Goal: Navigation & Orientation: Find specific page/section

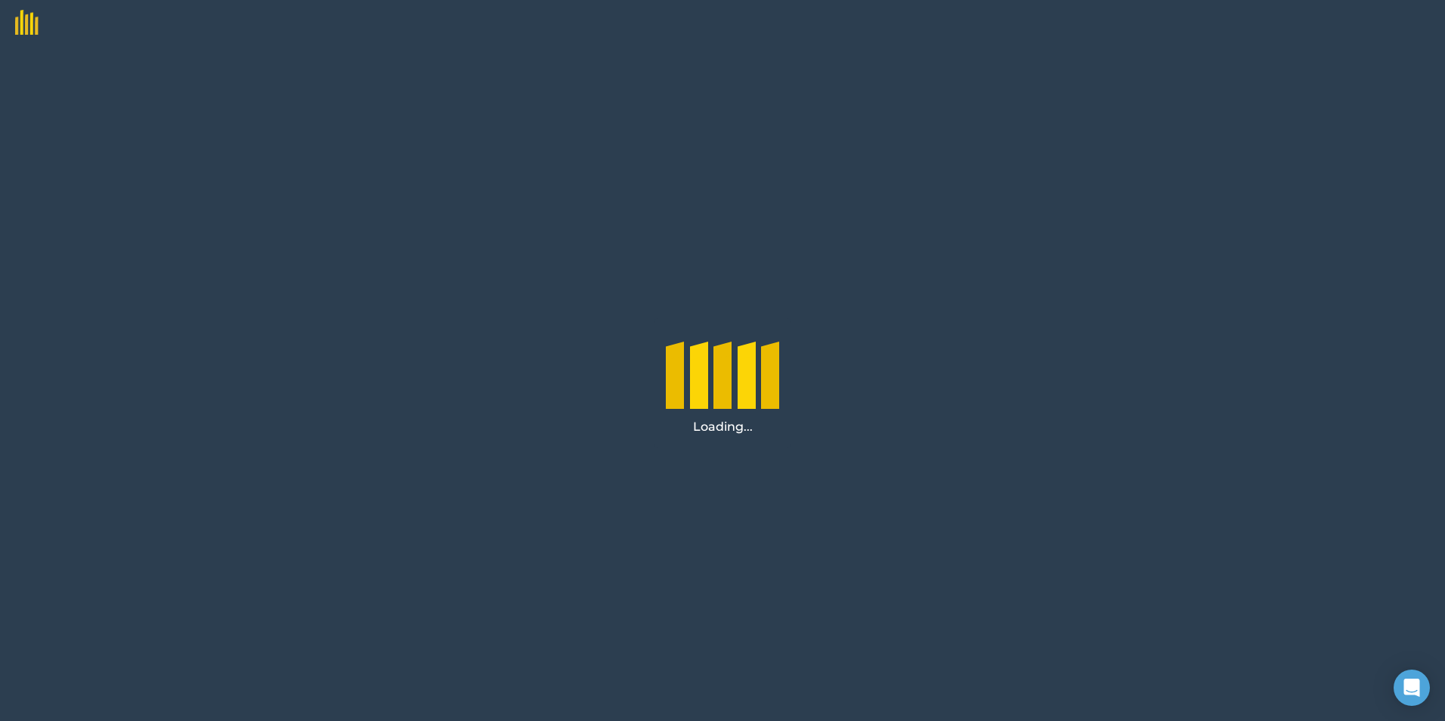
click at [306, 583] on div "Loading..." at bounding box center [722, 383] width 1445 height 676
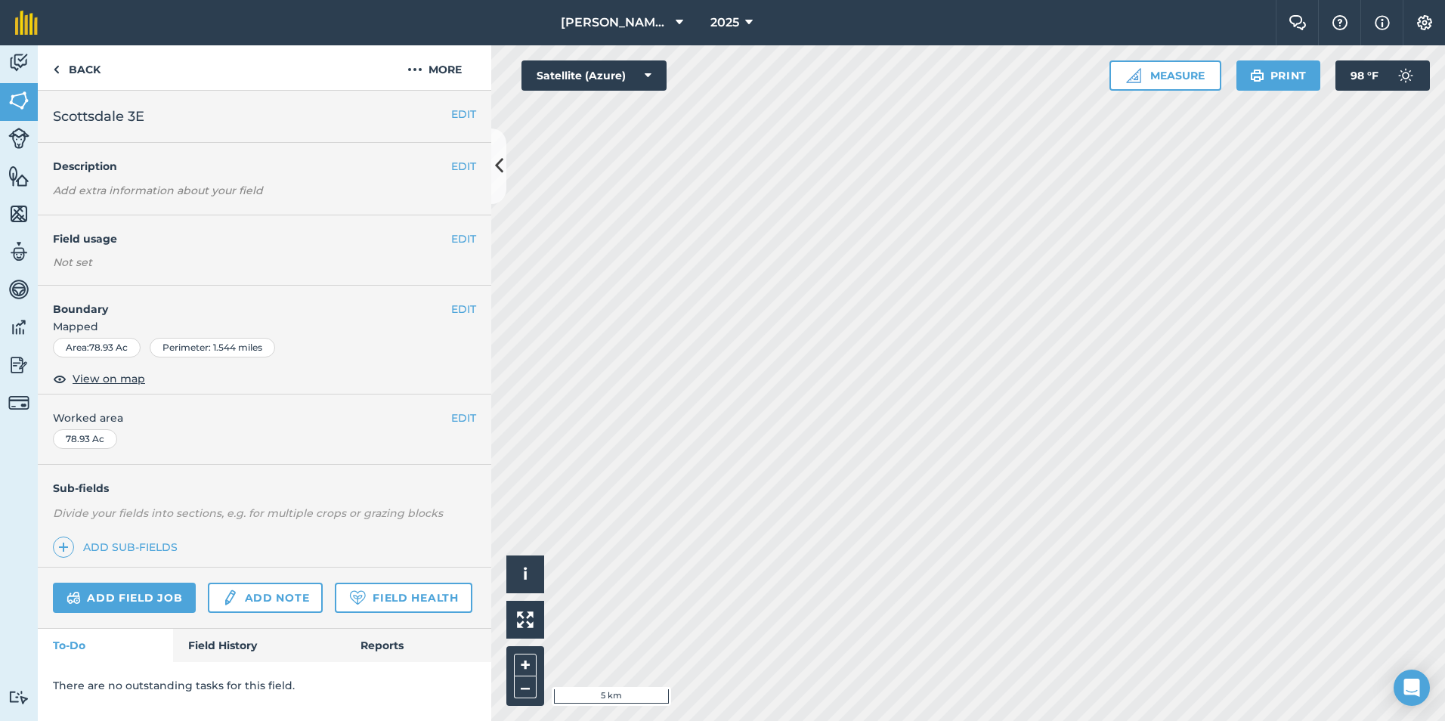
click at [992, 720] on html "[PERSON_NAME] Farming Company 2025 Farm Chat Help Info Settings [PERSON_NAME] F…" at bounding box center [722, 360] width 1445 height 721
